Goal: Task Accomplishment & Management: Complete application form

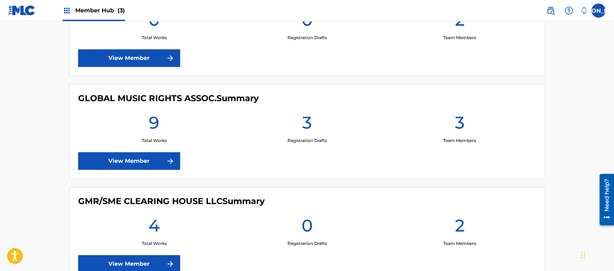
scroll to position [228, 0]
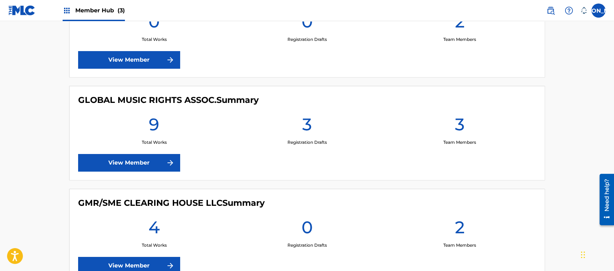
click at [56, 57] on main "Welcome to The Member Hub BMAT Songs Admin Summary 0 Total Works 0 Registration…" at bounding box center [307, 42] width 614 height 498
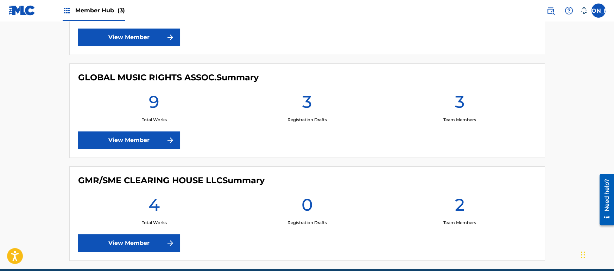
scroll to position [285, 0]
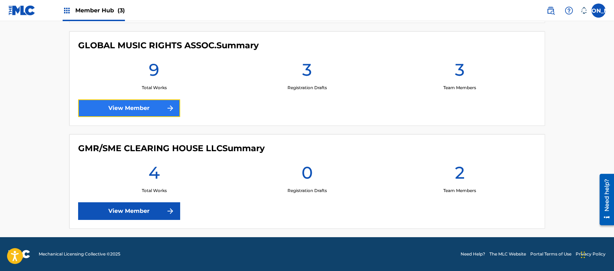
click at [139, 100] on link "View Member" at bounding box center [129, 108] width 102 height 18
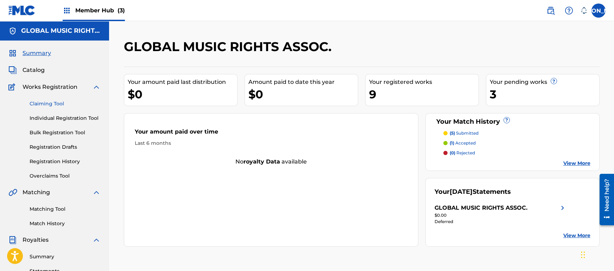
click at [53, 100] on link "Claiming Tool" at bounding box center [65, 103] width 71 height 7
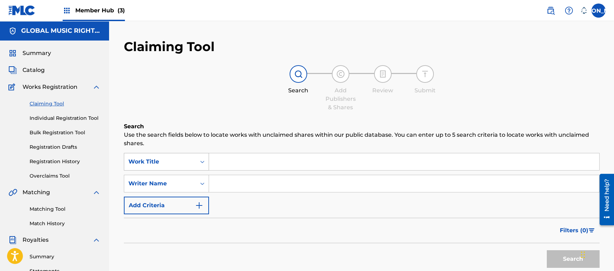
scroll to position [51, 0]
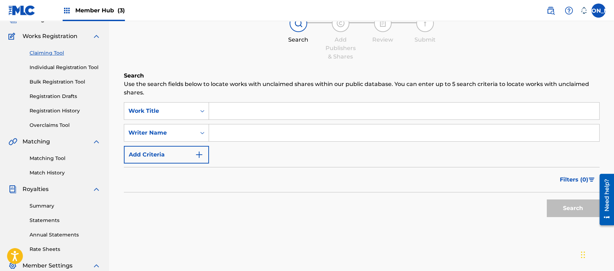
click at [251, 118] on input "Search Form" at bounding box center [404, 110] width 390 height 17
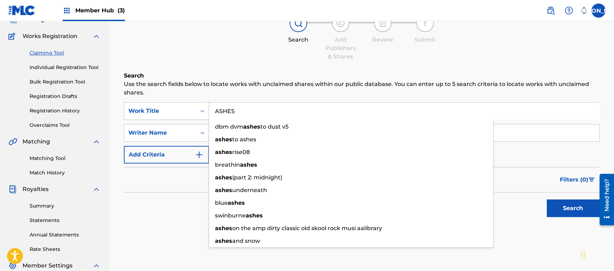
type input "ASHES"
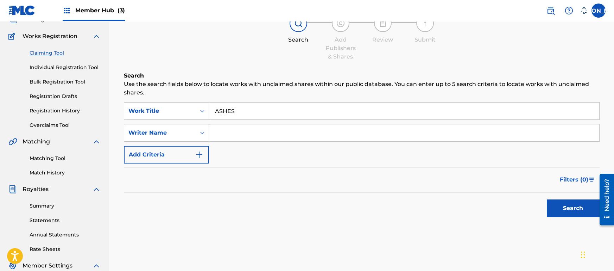
click at [399, 91] on p "Use the search fields below to locate works with unclaimed shares within our pu…" at bounding box center [362, 88] width 476 height 17
click at [300, 126] on input "Search Form" at bounding box center [404, 132] width 390 height 17
type input "[PERSON_NAME]"
click at [547, 199] on button "Search" at bounding box center [573, 208] width 53 height 18
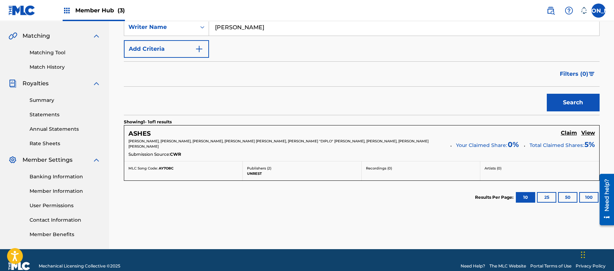
scroll to position [178, 0]
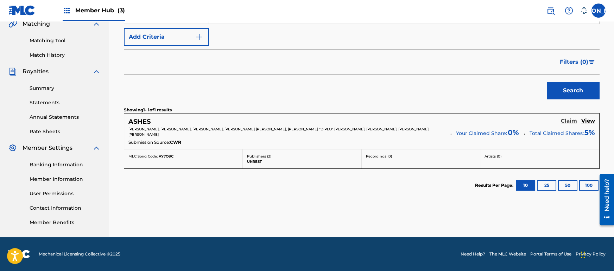
click at [570, 118] on h5 "Claim" at bounding box center [569, 121] width 16 height 7
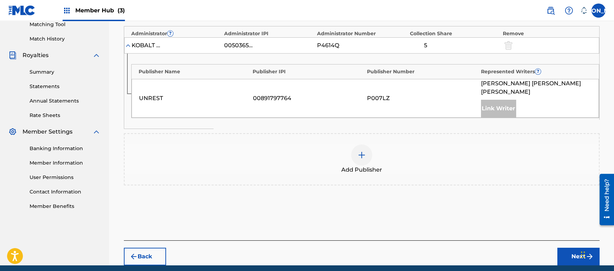
scroll to position [187, 0]
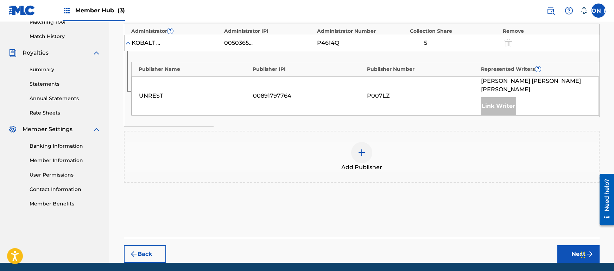
click at [369, 163] on span "Add Publisher" at bounding box center [361, 167] width 41 height 8
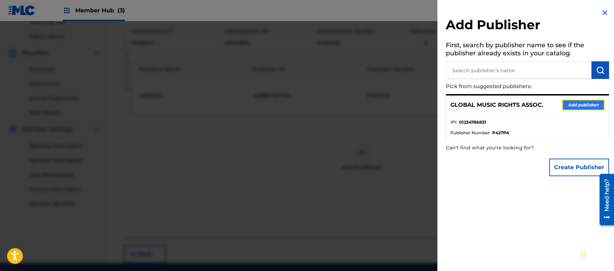
click at [589, 103] on button "Add publisher" at bounding box center [583, 105] width 42 height 11
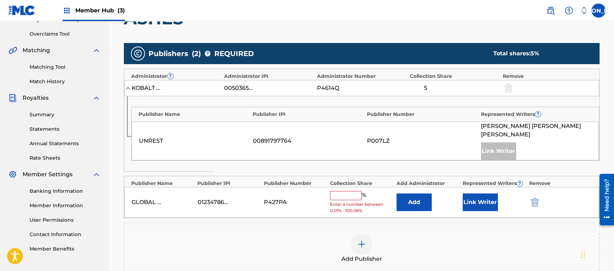
scroll to position [143, 0]
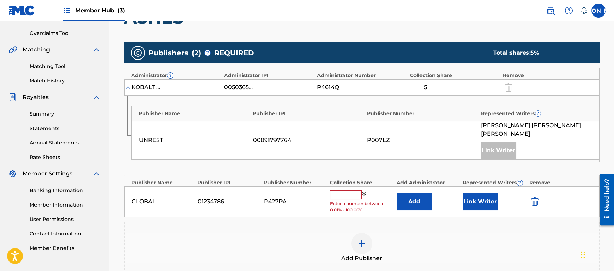
click at [343, 186] on div "GLOBAL MUSIC RIGHTS ASSOC. 01234786831 P427PA % Enter a number between 0.01% - …" at bounding box center [361, 201] width 475 height 31
click at [348, 190] on input "text" at bounding box center [346, 194] width 32 height 9
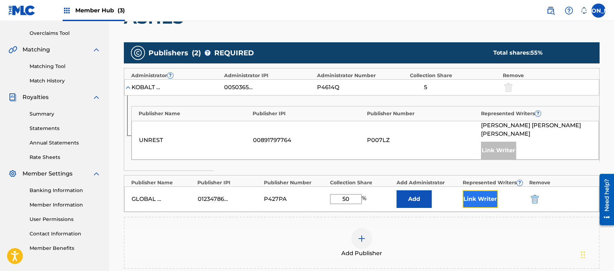
click at [478, 190] on button "Link Writer" at bounding box center [480, 199] width 35 height 18
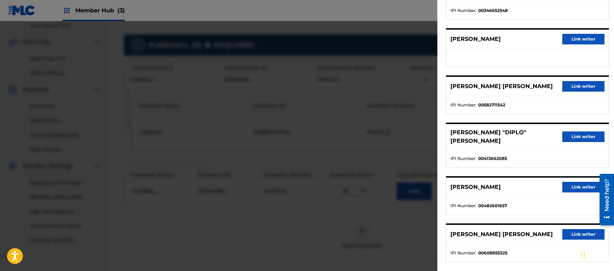
scroll to position [153, 0]
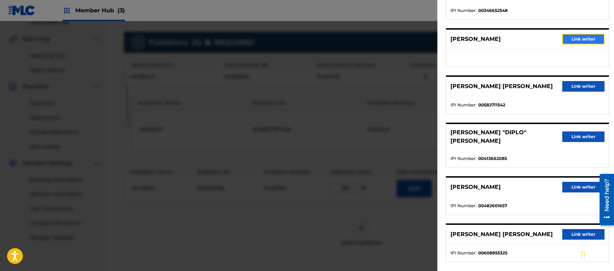
click at [582, 37] on button "Link writer" at bounding box center [583, 39] width 42 height 11
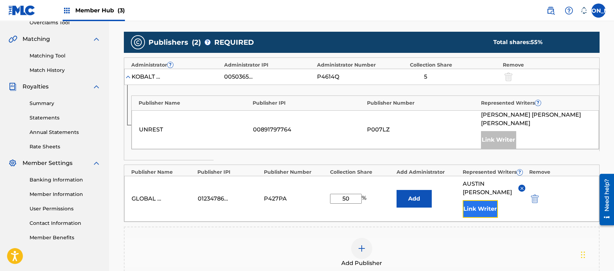
click at [480, 200] on button "Link Writer" at bounding box center [480, 209] width 35 height 18
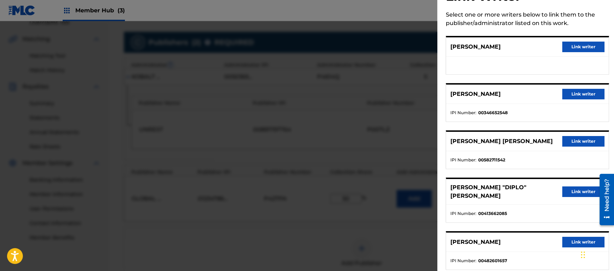
scroll to position [11, 0]
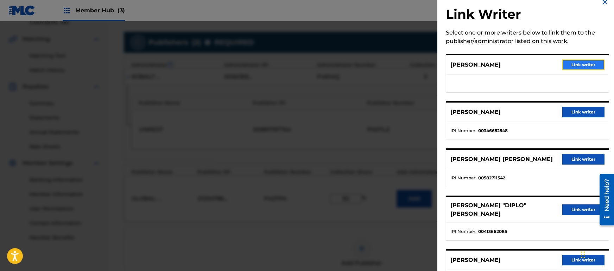
click at [583, 67] on button "Link writer" at bounding box center [583, 64] width 42 height 11
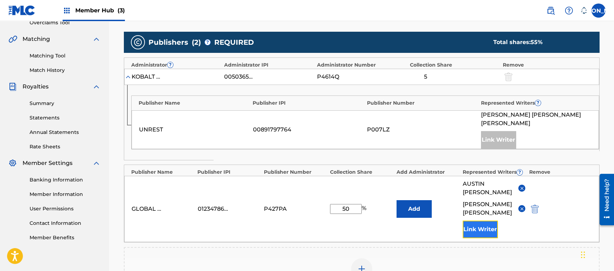
click at [481, 220] on button "Link Writer" at bounding box center [480, 229] width 35 height 18
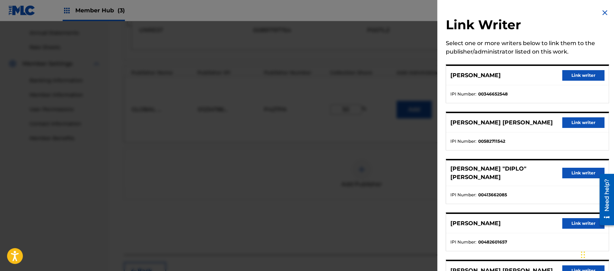
scroll to position [37, 0]
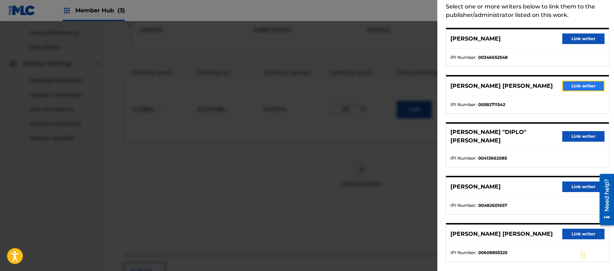
click at [579, 90] on button "Link writer" at bounding box center [583, 86] width 42 height 11
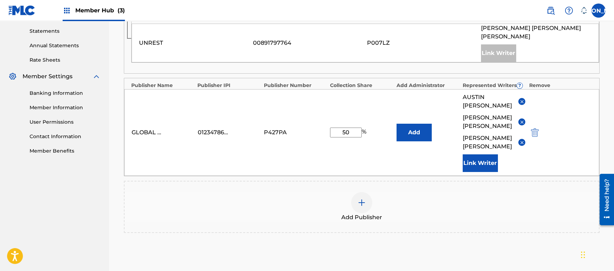
scroll to position [237, 0]
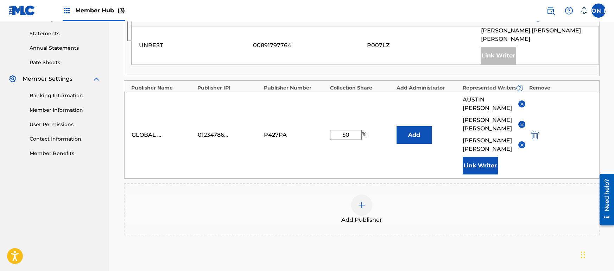
click at [522, 122] on img at bounding box center [521, 124] width 5 height 5
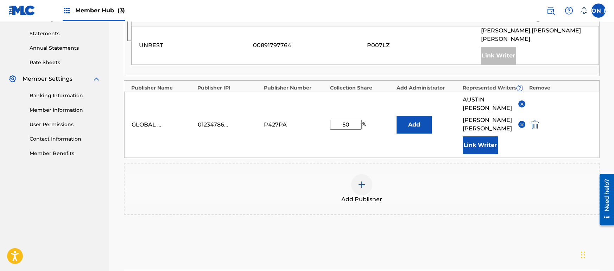
click at [350, 120] on input "50" at bounding box center [346, 125] width 32 height 10
type input "5"
type input "40"
click at [397, 216] on div "Publishers ( 2 ) ? REQUIRED Total shares: 45 % Administrator ? Administrator IP…" at bounding box center [362, 91] width 476 height 295
click at [373, 174] on div "Add Publisher" at bounding box center [362, 189] width 474 height 30
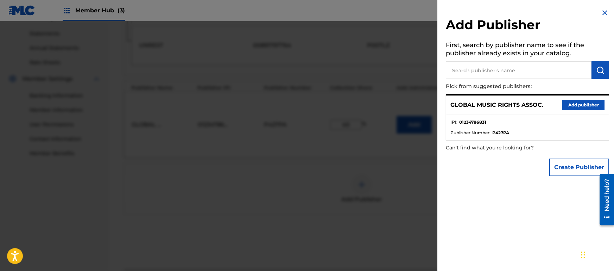
click at [543, 67] on input "text" at bounding box center [519, 70] width 146 height 18
drag, startPoint x: 581, startPoint y: 157, endPoint x: 572, endPoint y: 168, distance: 13.5
click at [572, 168] on div "Create Publisher" at bounding box center [579, 167] width 60 height 25
click at [572, 168] on button "Create Publisher" at bounding box center [579, 167] width 60 height 18
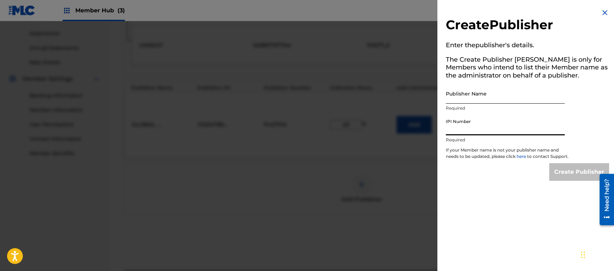
drag, startPoint x: 500, startPoint y: 135, endPoint x: 480, endPoint y: 89, distance: 49.3
click at [480, 89] on div "Create Publisher Enter the publisher 's details. The Create Publisher button is…" at bounding box center [527, 94] width 180 height 189
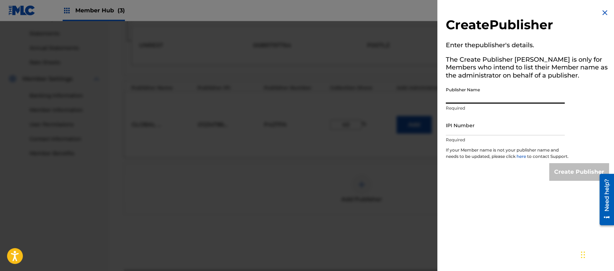
click at [480, 89] on input "Publisher Name" at bounding box center [505, 93] width 119 height 20
click at [481, 101] on input "GMR" at bounding box center [505, 93] width 119 height 20
paste input "/SME CLEARING HOUSE LLC"
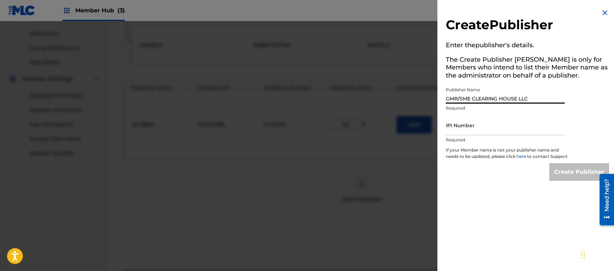
type input "GMR/SME CLEARING HOUSE LLC"
click at [489, 134] on input "IPI Number" at bounding box center [505, 125] width 119 height 20
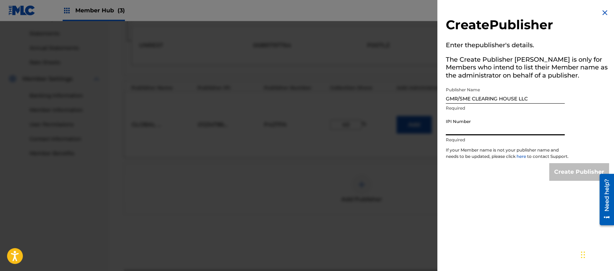
paste input "266585615"
click at [535, 189] on div "Create Publisher Enter the publisher 's details. The Create Publisher button is…" at bounding box center [527, 94] width 180 height 189
click at [480, 129] on input "266585615" at bounding box center [505, 125] width 119 height 20
click at [446, 129] on input "266585615" at bounding box center [505, 125] width 119 height 20
click at [516, 181] on div "Create Publisher" at bounding box center [527, 172] width 163 height 18
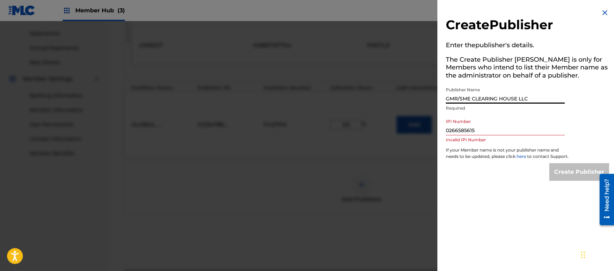
click at [512, 97] on input "GMR/SME CLEARING HOUSE LLC" at bounding box center [505, 93] width 119 height 20
drag, startPoint x: 491, startPoint y: 143, endPoint x: 495, endPoint y: 141, distance: 4.4
click at [495, 141] on p "Invalid IPI Number" at bounding box center [505, 140] width 119 height 6
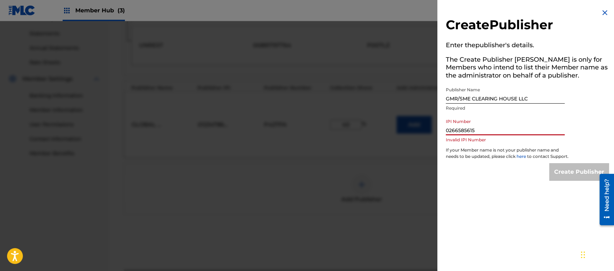
click at [489, 134] on input "0266585615" at bounding box center [505, 125] width 119 height 20
click at [451, 131] on input "0266585615" at bounding box center [505, 125] width 119 height 20
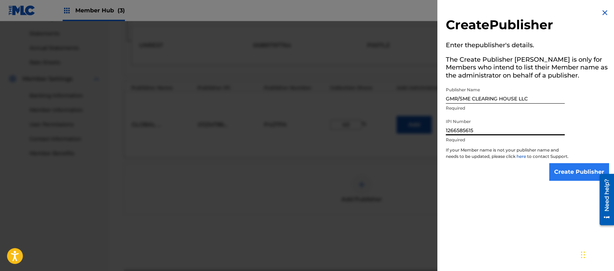
type input "1266585615"
click at [579, 181] on input "Create Publisher" at bounding box center [579, 172] width 60 height 18
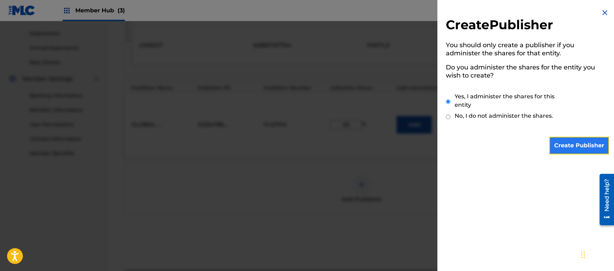
click at [574, 150] on input "Create Publisher" at bounding box center [579, 146] width 60 height 18
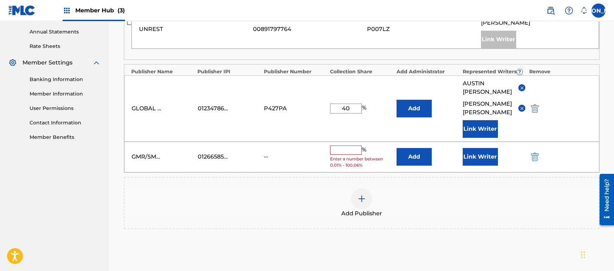
scroll to position [282, 0]
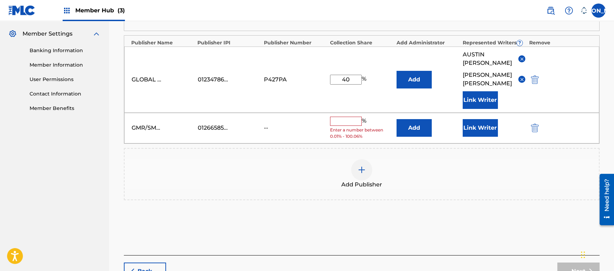
click at [348, 116] on input "text" at bounding box center [346, 120] width 32 height 9
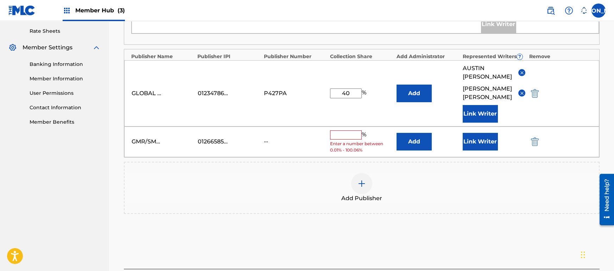
scroll to position [269, 0]
click at [483, 133] on button "Link Writer" at bounding box center [480, 142] width 35 height 18
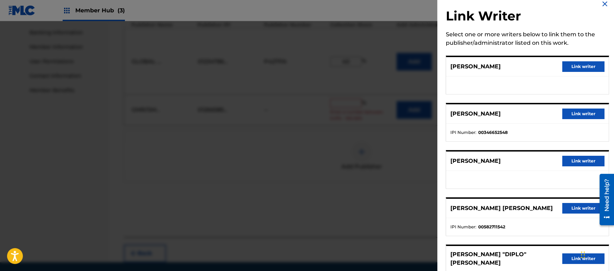
scroll to position [4, 0]
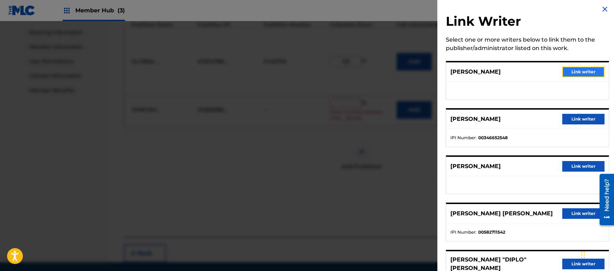
click at [582, 74] on button "Link writer" at bounding box center [583, 72] width 42 height 11
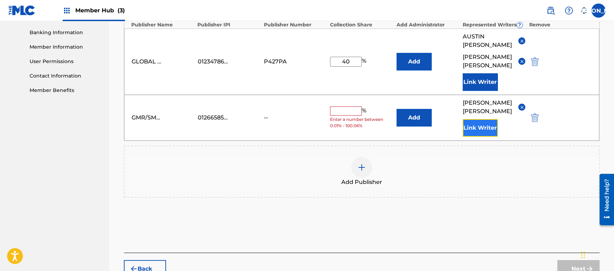
click at [495, 119] on button "Link Writer" at bounding box center [480, 128] width 35 height 18
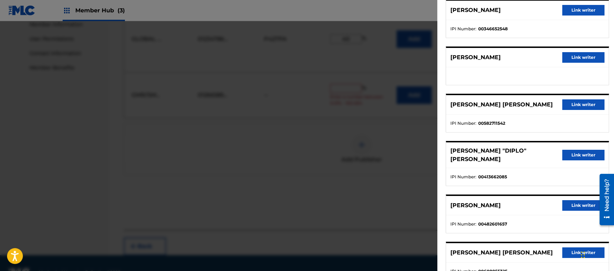
scroll to position [63, 0]
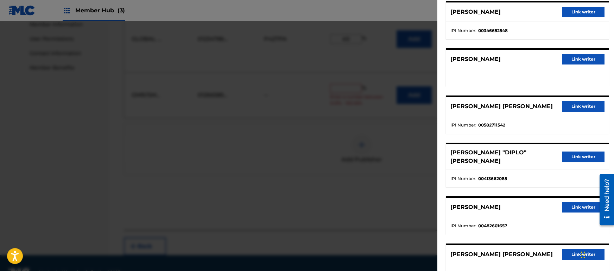
drag, startPoint x: 520, startPoint y: 154, endPoint x: 529, endPoint y: 71, distance: 83.5
click at [529, 71] on ul at bounding box center [527, 78] width 163 height 18
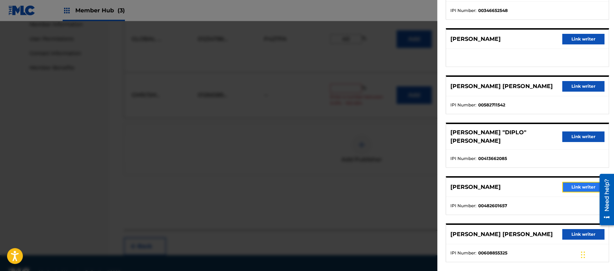
click at [592, 182] on button "Link writer" at bounding box center [583, 187] width 42 height 11
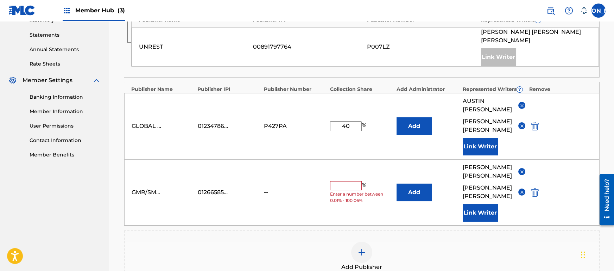
scroll to position [230, 0]
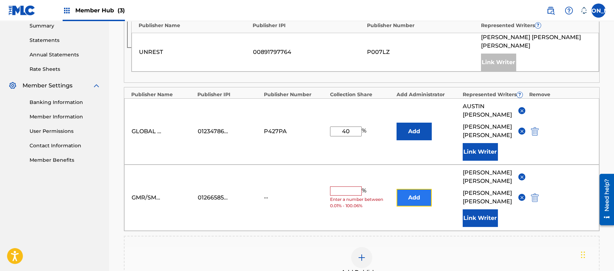
click at [414, 189] on button "Add" at bounding box center [414, 198] width 35 height 18
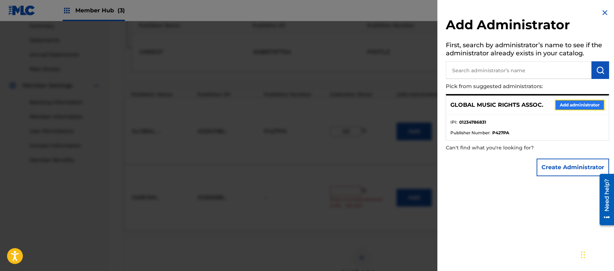
click at [581, 107] on button "Add administrator" at bounding box center [580, 105] width 50 height 11
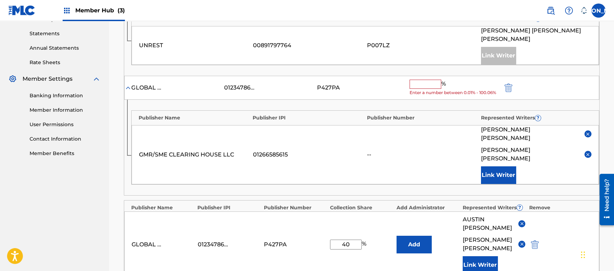
scroll to position [216, 0]
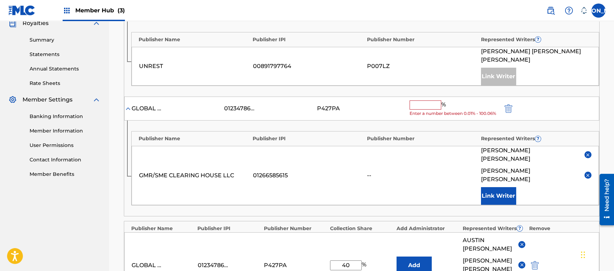
click at [434, 100] on input "text" at bounding box center [426, 104] width 32 height 9
click at [429, 100] on input "text" at bounding box center [426, 104] width 32 height 9
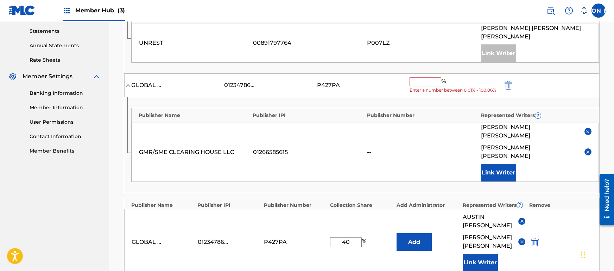
scroll to position [254, 0]
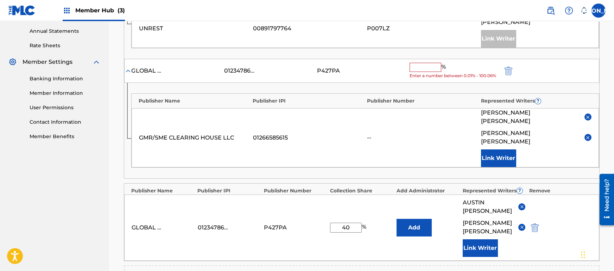
type input "2"
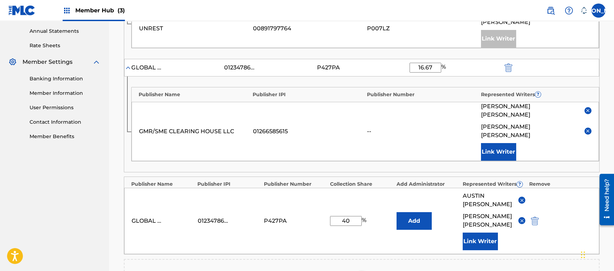
type input "16.67"
drag, startPoint x: 355, startPoint y: 196, endPoint x: 348, endPoint y: 185, distance: 13.1
click at [348, 188] on div "GLOBAL MUSIC RIGHTS ASSOC. 01234786831 P427PA 40 % Add [PERSON_NAME] [PERSON_NA…" at bounding box center [361, 221] width 475 height 66
drag, startPoint x: 348, startPoint y: 185, endPoint x: 348, endPoint y: 193, distance: 8.1
click at [348, 193] on div "GLOBAL MUSIC RIGHTS ASSOC. 01234786831 P427PA 40 % Add [PERSON_NAME] [PERSON_NA…" at bounding box center [361, 221] width 475 height 66
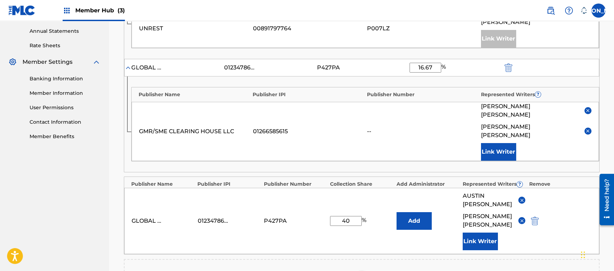
click at [348, 216] on input "40" at bounding box center [346, 221] width 32 height 10
type input "16.67"
click at [371, 206] on div "GLOBAL MUSIC RIGHTS ASSOC. 01234786831 P427PA 16.67 % Add [PERSON_NAME] [PERSON…" at bounding box center [361, 221] width 475 height 66
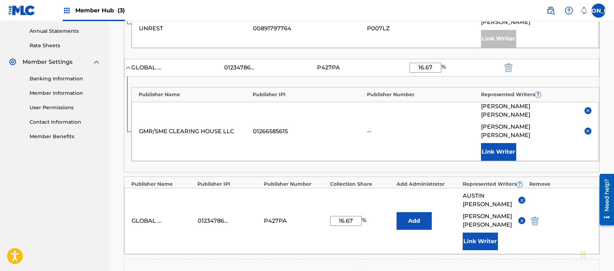
drag, startPoint x: 475, startPoint y: 258, endPoint x: 565, endPoint y: 219, distance: 98.7
click at [565, 219] on div "Publishers ( 3 ) ? REQUIRED Total shares: 38.34 % Administrator ? Administrator…" at bounding box center [362, 121] width 476 height 380
click at [115, 224] on div "Claiming Tool Search Add Publishers & Shares Review Submit Add Publishers & Sha…" at bounding box center [361, 79] width 505 height 624
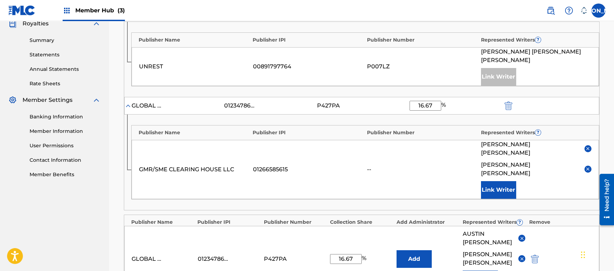
scroll to position [227, 0]
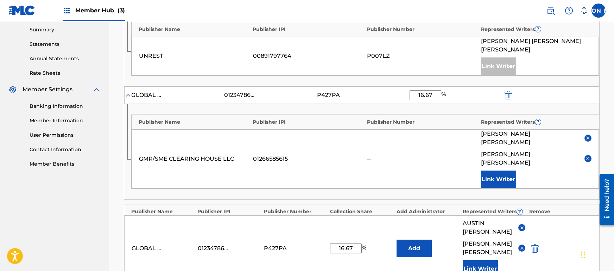
click at [107, 226] on nav "GLOBAL MUSIC RIGHTS ASSOC. Summary Catalog Works Registration Claiming Tool Ind…" at bounding box center [54, 106] width 109 height 624
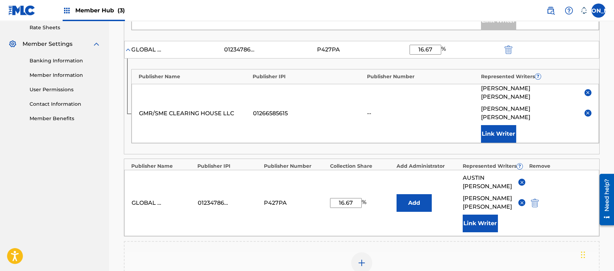
scroll to position [275, 0]
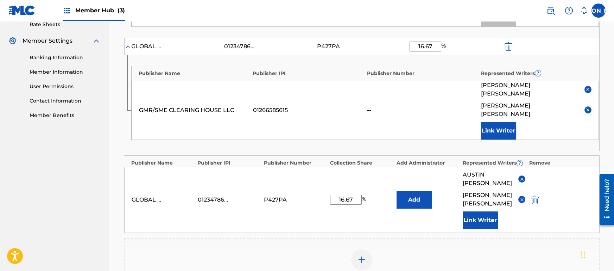
drag, startPoint x: 437, startPoint y: 40, endPoint x: 398, endPoint y: 40, distance: 39.8
click at [398, 40] on div "GLOBAL MUSIC RIGHTS ASSOC. 01234786831 P427PA 16.67 %" at bounding box center [361, 47] width 475 height 18
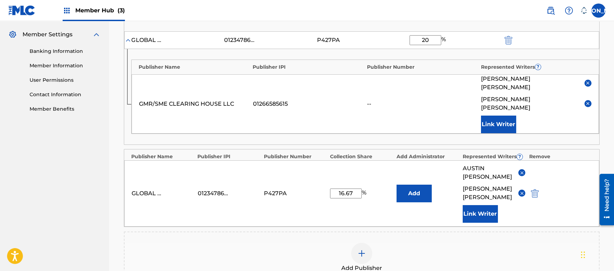
scroll to position [373, 0]
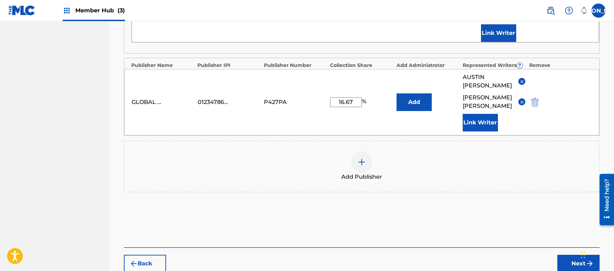
type input "20"
click at [470, 164] on div "Publishers ( 3 ) ? REQUIRED Total shares: 41.67 % Administrator ? Administrator…" at bounding box center [362, 13] width 476 height 408
click at [577, 254] on button "Next" at bounding box center [578, 263] width 42 height 18
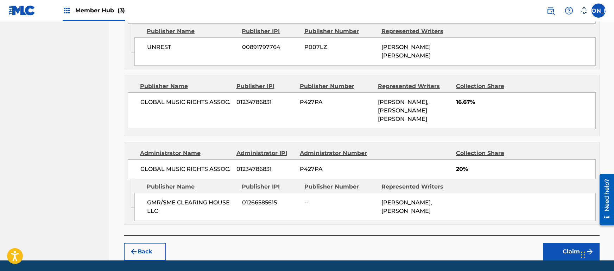
scroll to position [384, 0]
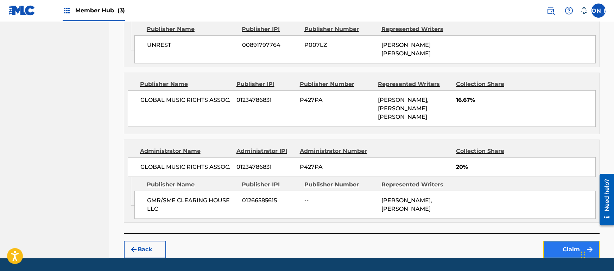
click at [559, 240] on button "Claim" at bounding box center [571, 249] width 56 height 18
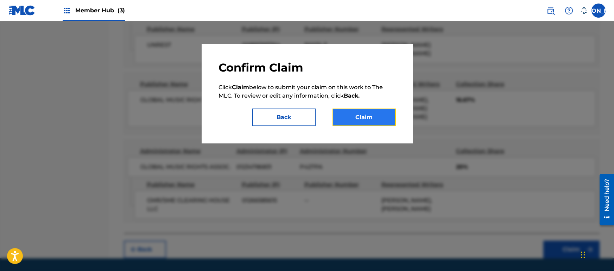
click at [364, 118] on button "Claim" at bounding box center [364, 117] width 63 height 18
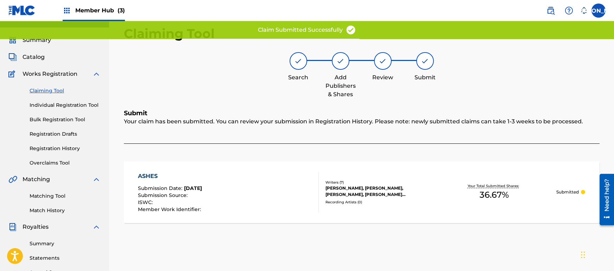
scroll to position [0, 0]
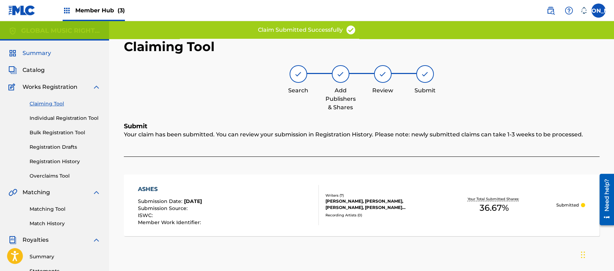
click at [39, 56] on span "Summary" at bounding box center [37, 53] width 29 height 8
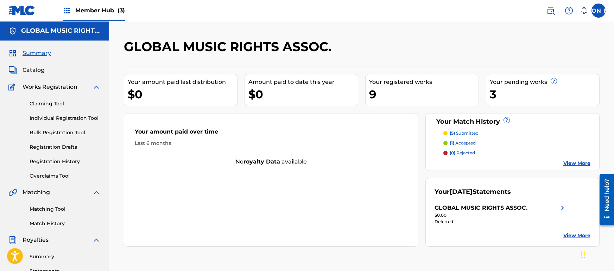
click at [296, 46] on h2 "GLOBAL MUSIC RIGHTS ASSOC." at bounding box center [229, 47] width 211 height 16
click at [21, 14] on img at bounding box center [21, 10] width 27 height 10
